Goal: Complete application form: Complete application form

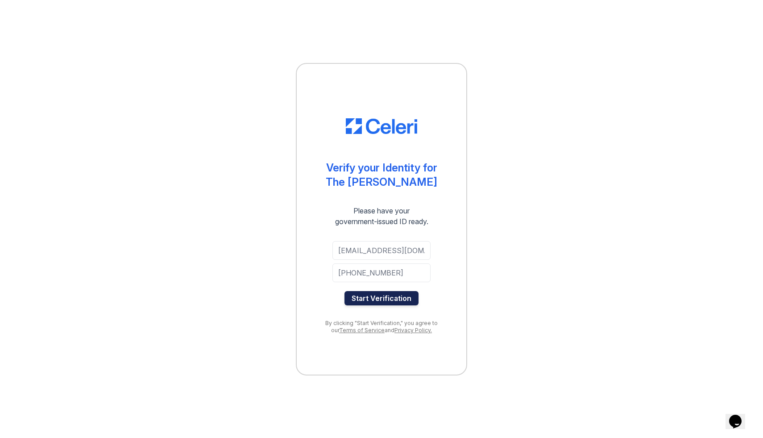
click at [364, 296] on button "Start Verification" at bounding box center [382, 298] width 74 height 14
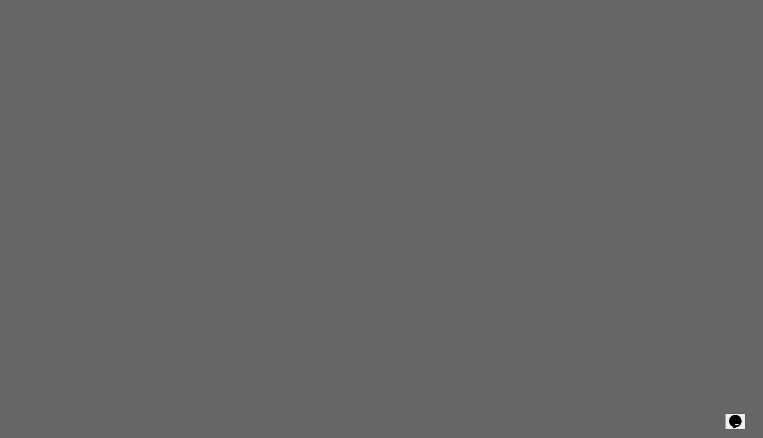
click at [396, 437] on iframe "To enrich screen reader interactions, please activate Accessibility in Grammarl…" at bounding box center [381, 219] width 763 height 438
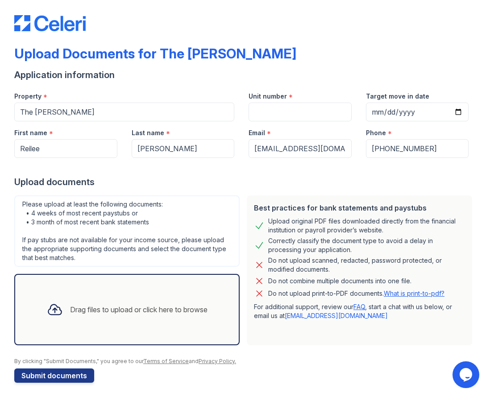
scroll to position [10, 0]
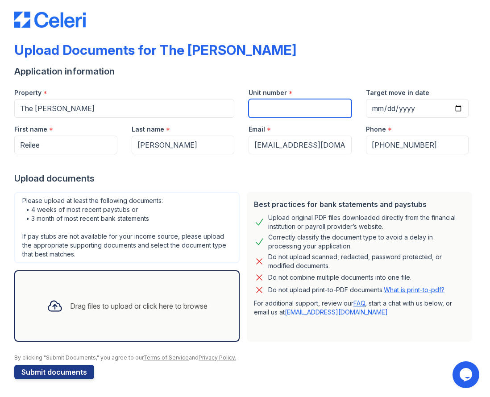
click at [264, 109] on input "Unit number" at bounding box center [300, 108] width 103 height 19
